Goal: Information Seeking & Learning: Learn about a topic

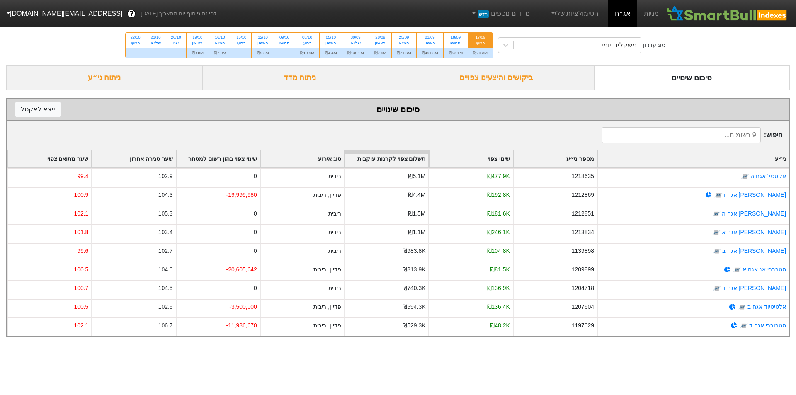
click at [484, 51] on div "₪20.3M" at bounding box center [480, 53] width 24 height 10
click at [481, 38] on input "17/09 רביעי ₪20.3M" at bounding box center [477, 35] width 5 height 5
click at [455, 51] on div "₪53.1M" at bounding box center [456, 53] width 24 height 10
click at [455, 38] on input "18/09 חמישי ₪53.1M" at bounding box center [452, 35] width 5 height 5
radio input "true"
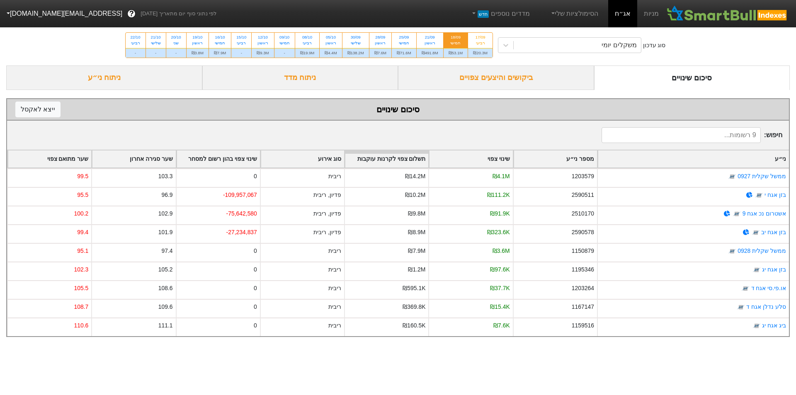
click at [497, 83] on div "ביקושים והיצעים צפויים" at bounding box center [496, 78] width 196 height 24
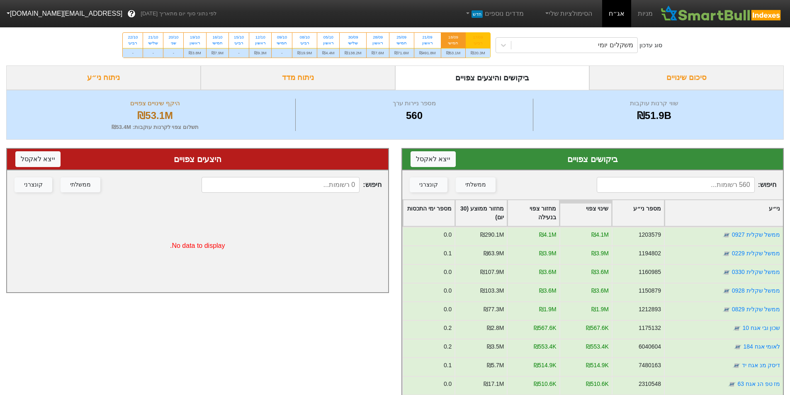
click at [482, 52] on div "₪20.3M" at bounding box center [478, 53] width 24 height 10
click at [478, 38] on input "17/09 רביעי ₪20.3M" at bounding box center [475, 35] width 5 height 5
radio input "true"
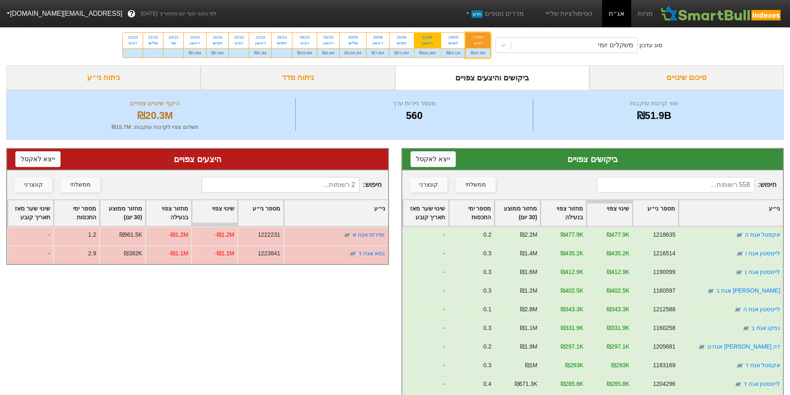
click at [426, 54] on div "₪491.8M" at bounding box center [427, 53] width 27 height 10
click at [426, 38] on input "21/09 ראשון ₪491.8M" at bounding box center [424, 35] width 5 height 5
radio input "true"
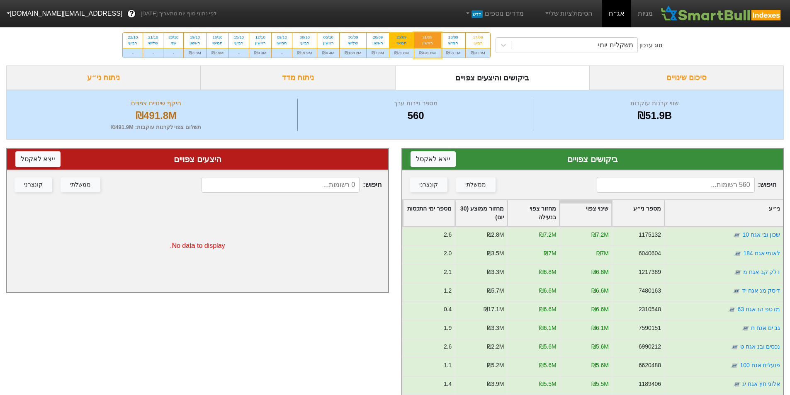
click at [403, 51] on div "₪71.6M" at bounding box center [401, 53] width 24 height 10
click at [401, 38] on input "25/09 חמישי ₪71.6M" at bounding box center [398, 35] width 5 height 5
radio input "true"
click at [429, 41] on div "ראשון" at bounding box center [427, 43] width 17 height 6
click at [428, 38] on input "21/09 ראשון ₪491.8M" at bounding box center [424, 35] width 5 height 5
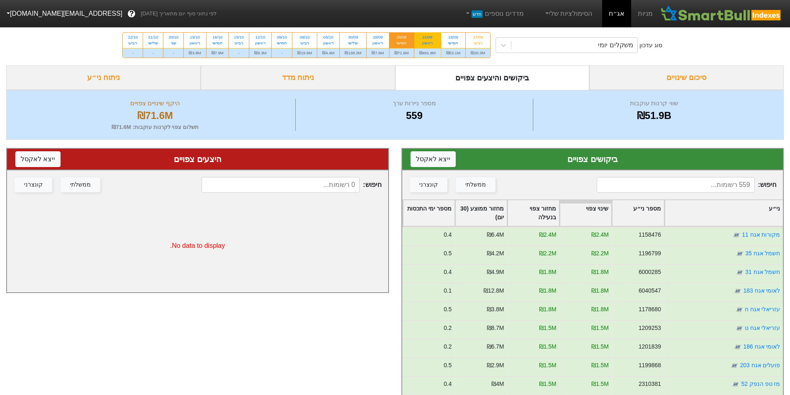
radio input "true"
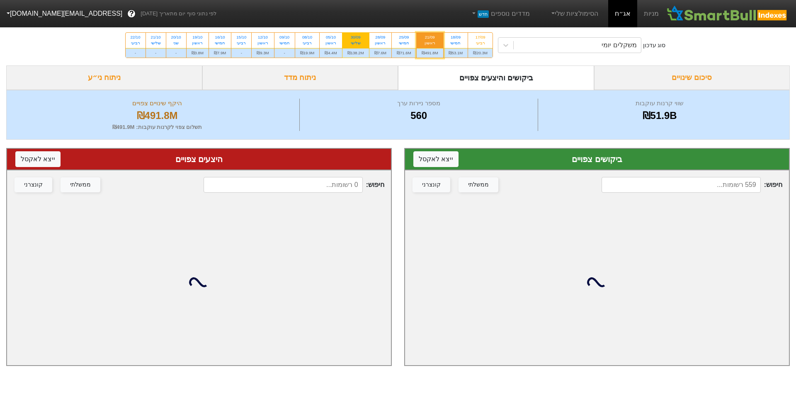
click at [360, 45] on div "שלישי" at bounding box center [356, 43] width 17 height 6
click at [356, 38] on input "30/09 שלישי ₪138.2M" at bounding box center [352, 35] width 5 height 5
radio input "true"
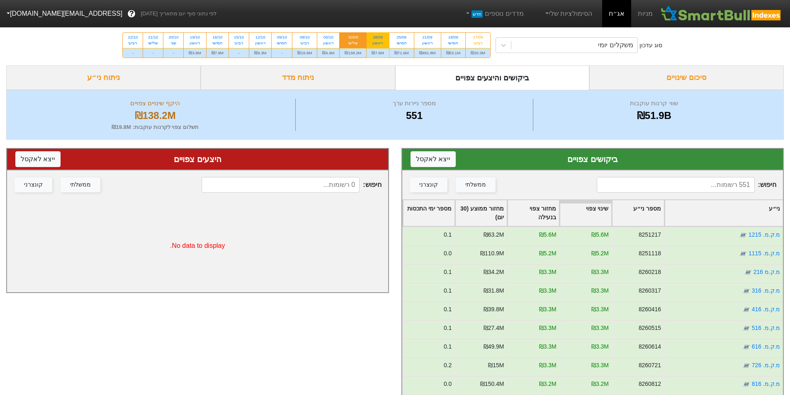
click at [372, 44] on div "ראשון" at bounding box center [378, 43] width 12 height 6
click at [372, 38] on input "28/09 ראשון ₪7.6M" at bounding box center [374, 35] width 5 height 5
radio input "true"
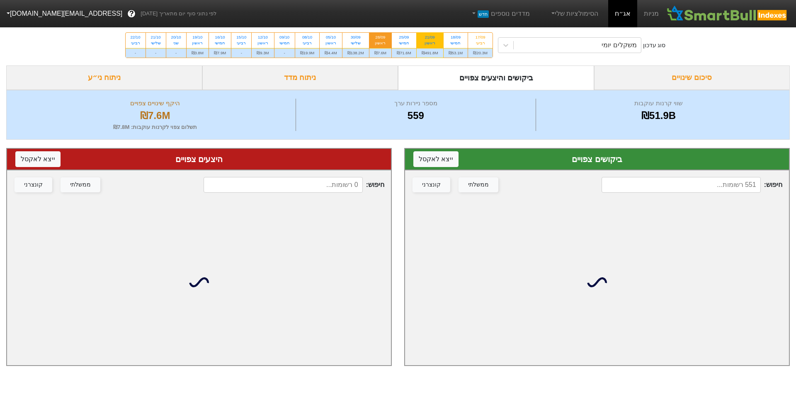
click at [433, 46] on div "ראשון" at bounding box center [430, 43] width 17 height 6
click at [430, 38] on input "21/09 ראשון ₪491.8M" at bounding box center [427, 35] width 5 height 5
radio input "true"
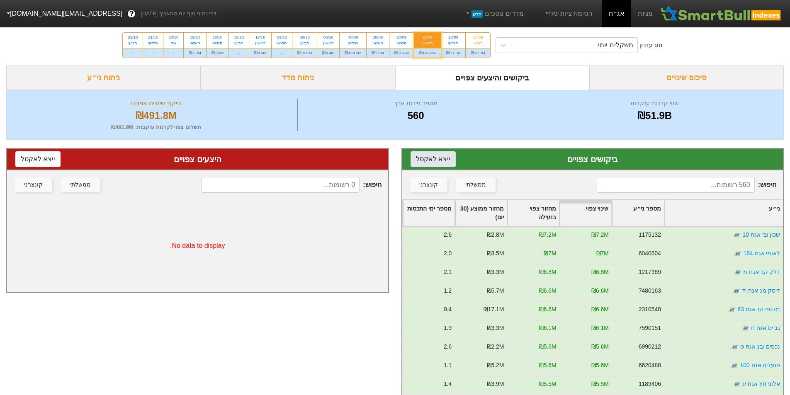
click at [433, 162] on button "ייצא ל אקסל" at bounding box center [433, 159] width 45 height 16
click at [430, 157] on button "ייצא ל אקסל" at bounding box center [433, 159] width 45 height 16
click at [409, 51] on div "₪71.6M" at bounding box center [401, 53] width 24 height 10
click at [401, 38] on input "25/09 חמישי ₪71.6M" at bounding box center [398, 35] width 5 height 5
radio input "true"
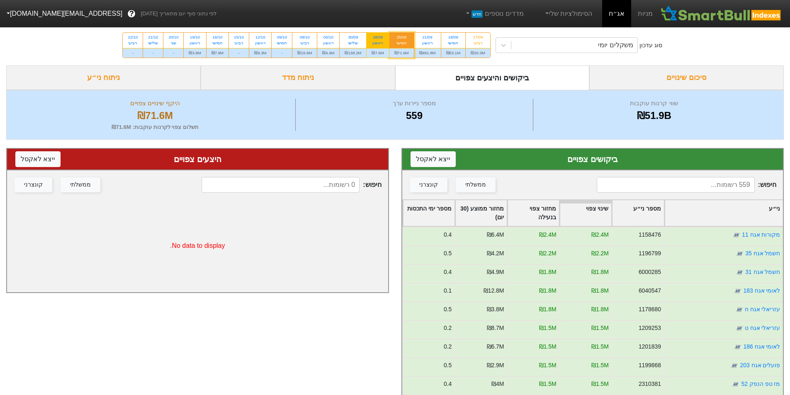
click at [380, 53] on div "₪7.6M" at bounding box center [378, 53] width 22 height 10
click at [378, 38] on input "28/09 ראשון ₪7.6M" at bounding box center [374, 35] width 5 height 5
radio input "true"
click at [355, 54] on div "₪138.2M" at bounding box center [353, 53] width 27 height 10
click at [353, 38] on input "30/09 שלישי ₪138.2M" at bounding box center [350, 35] width 5 height 5
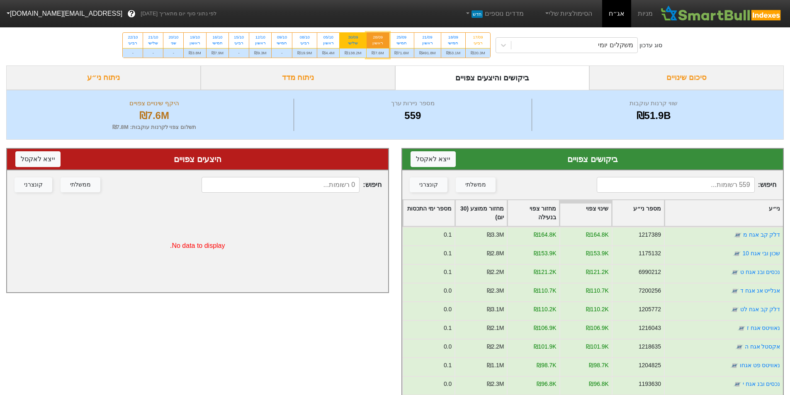
radio input "true"
click at [507, 42] on icon at bounding box center [503, 45] width 8 height 8
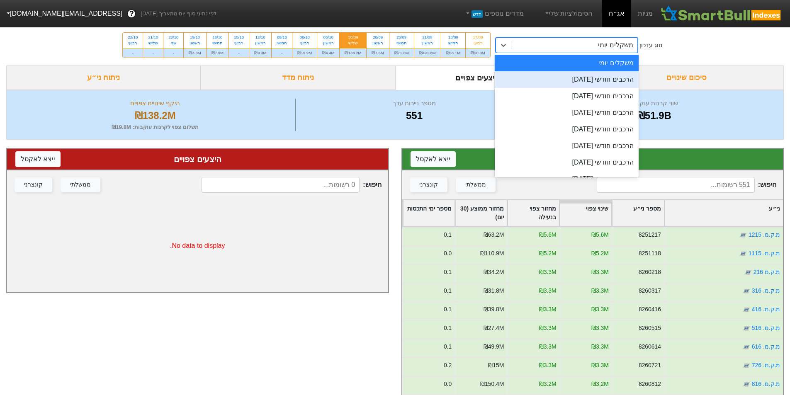
click at [561, 76] on div "הרכבים חודשי [DATE]" at bounding box center [567, 79] width 144 height 17
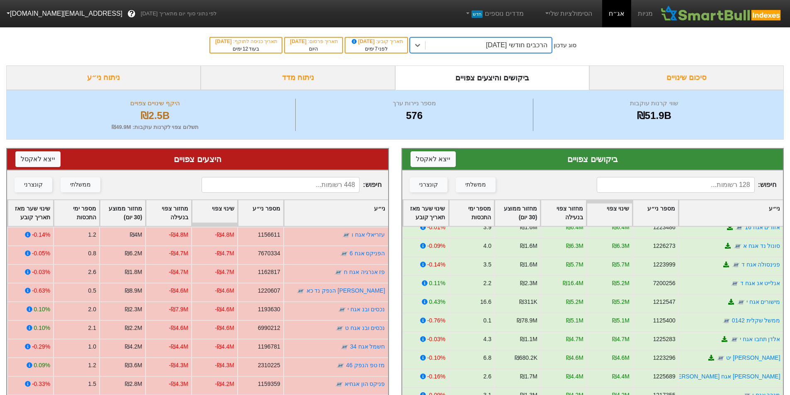
scroll to position [788, 0]
